Goal: Task Accomplishment & Management: Use online tool/utility

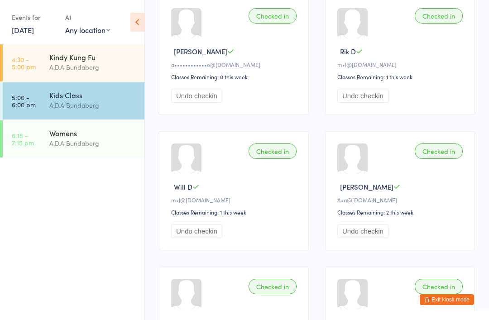
click at [66, 130] on div "Womens" at bounding box center [92, 133] width 87 height 10
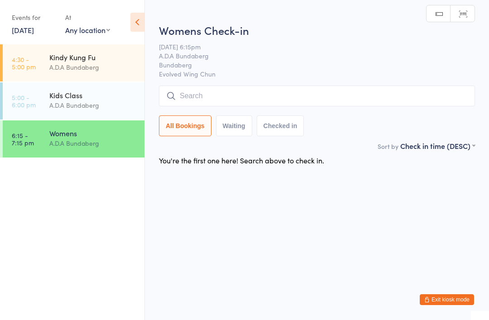
click at [206, 89] on input "search" at bounding box center [317, 96] width 316 height 21
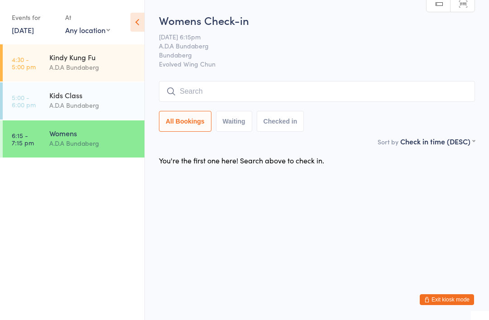
type input "3"
click at [180, 88] on input "search" at bounding box center [317, 91] width 316 height 21
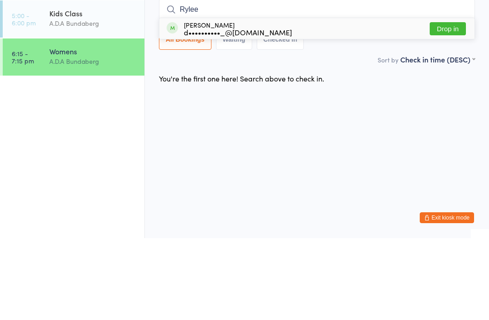
type input "Rylee"
click at [452, 104] on button "Drop in" at bounding box center [447, 110] width 36 height 13
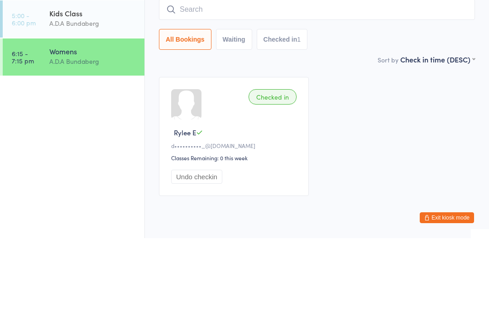
scroll to position [32, 0]
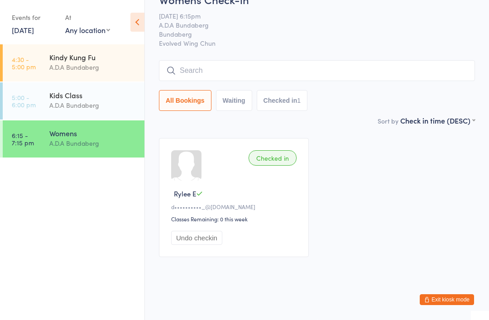
click at [208, 60] on input "search" at bounding box center [317, 70] width 316 height 21
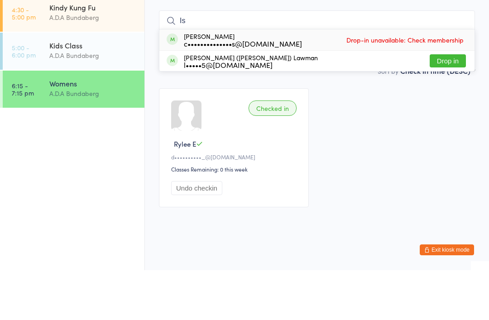
type input "I"
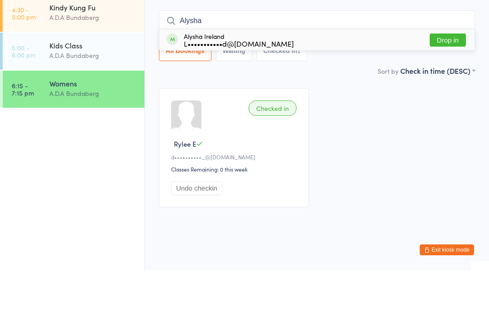
type input "Alysha"
click at [443, 83] on button "Drop in" at bounding box center [447, 89] width 36 height 13
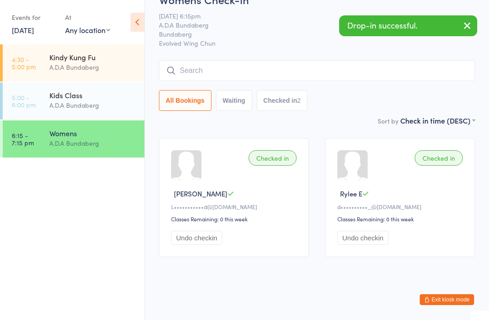
click at [438, 300] on button "Exit kiosk mode" at bounding box center [446, 299] width 54 height 11
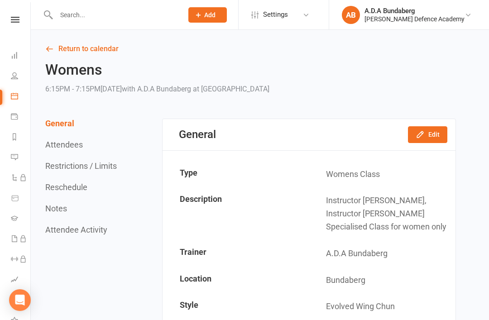
click at [96, 14] on input "text" at bounding box center [114, 15] width 123 height 13
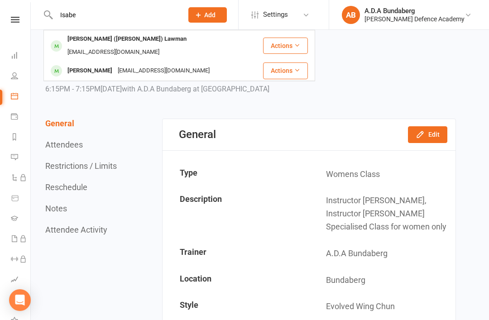
type input "Isabe"
click at [98, 64] on div "[PERSON_NAME]" at bounding box center [90, 70] width 50 height 13
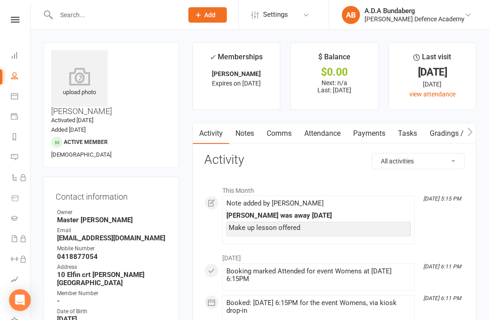
click at [254, 126] on link "Notes" at bounding box center [244, 133] width 31 height 21
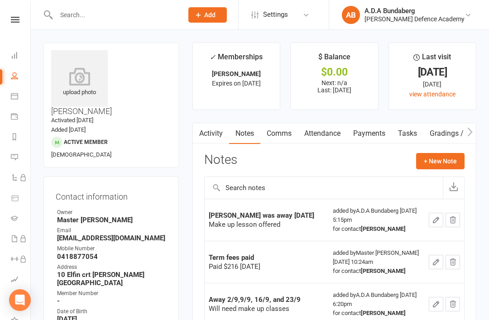
click at [21, 14] on nav "Clubworx Dashboard People Calendar Payments Reports Messages Automations Produc…" at bounding box center [15, 162] width 31 height 320
click at [380, 135] on link "Payments" at bounding box center [369, 133] width 45 height 21
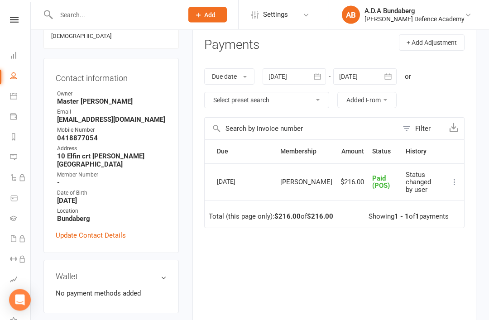
scroll to position [119, 0]
click at [15, 19] on icon at bounding box center [14, 20] width 9 height 6
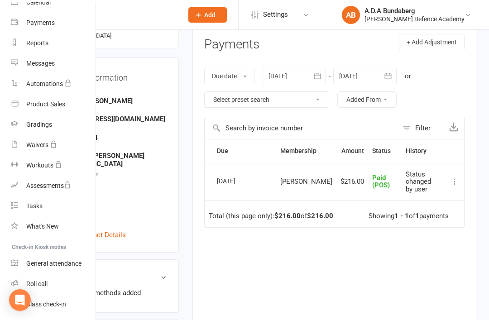
scroll to position [86, 0]
click at [59, 304] on div "Class check-in" at bounding box center [46, 304] width 40 height 7
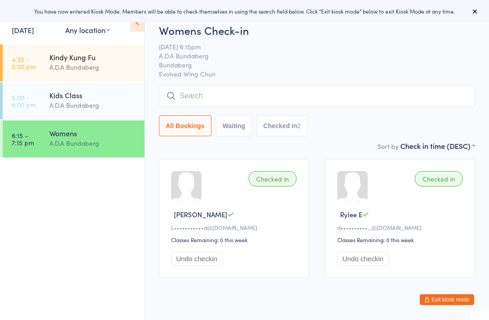
click at [300, 92] on input "search" at bounding box center [317, 96] width 316 height 21
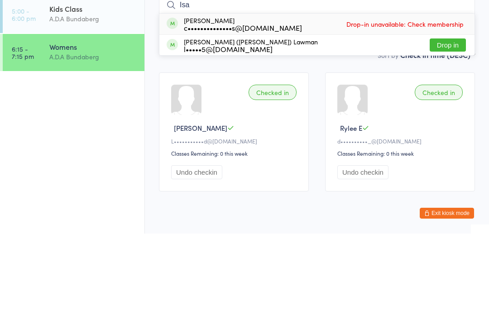
scroll to position [32, 0]
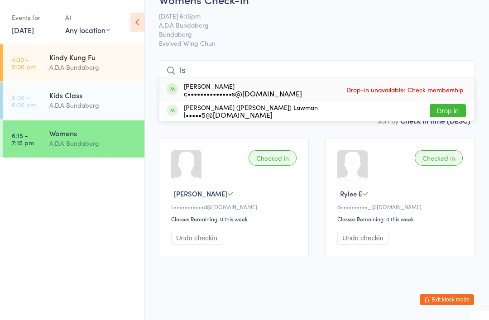
type input "I"
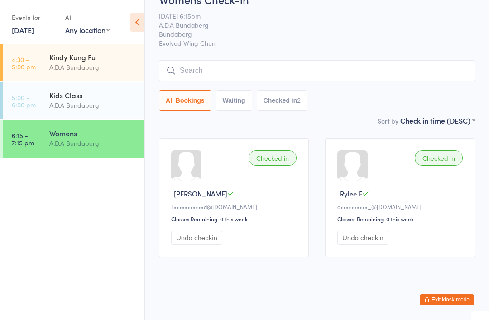
click at [203, 60] on input "search" at bounding box center [317, 70] width 316 height 21
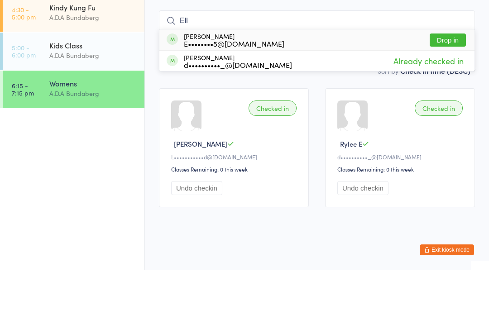
type input "Ell"
click at [455, 83] on button "Drop in" at bounding box center [447, 89] width 36 height 13
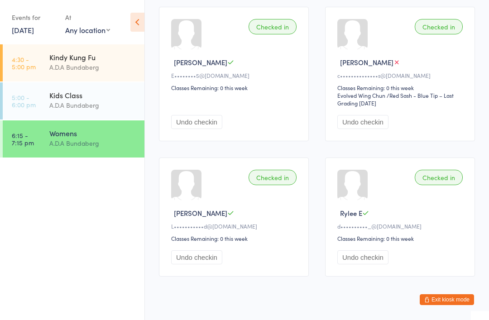
scroll to position [157, 0]
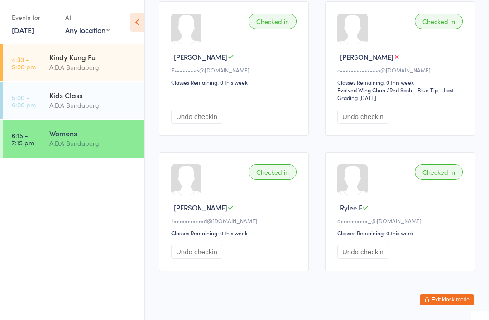
click at [432, 305] on button "Exit kiosk mode" at bounding box center [446, 299] width 54 height 11
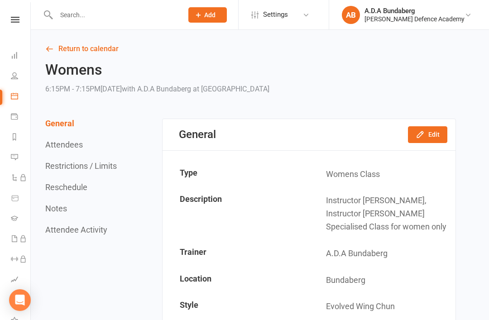
click at [8, 21] on link at bounding box center [15, 20] width 32 height 6
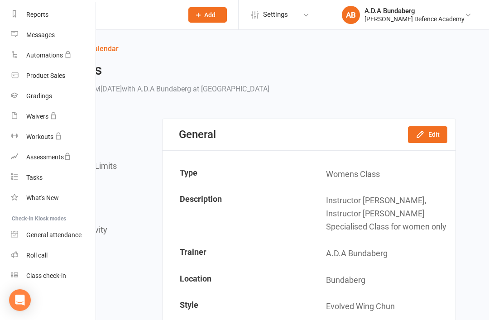
scroll to position [115, 0]
click at [65, 276] on div "Class check-in" at bounding box center [46, 275] width 40 height 7
